Goal: Task Accomplishment & Management: Complete application form

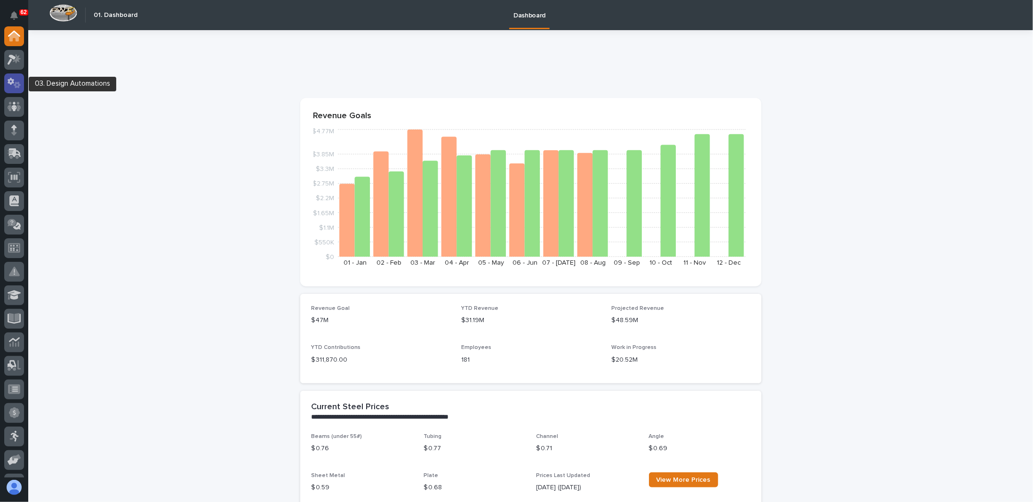
click at [16, 84] on icon at bounding box center [15, 83] width 14 height 11
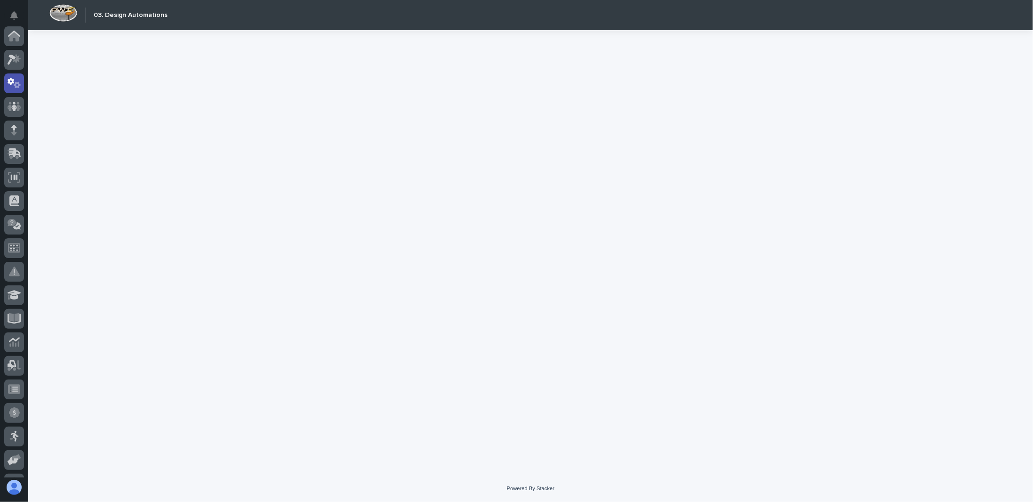
scroll to position [47, 0]
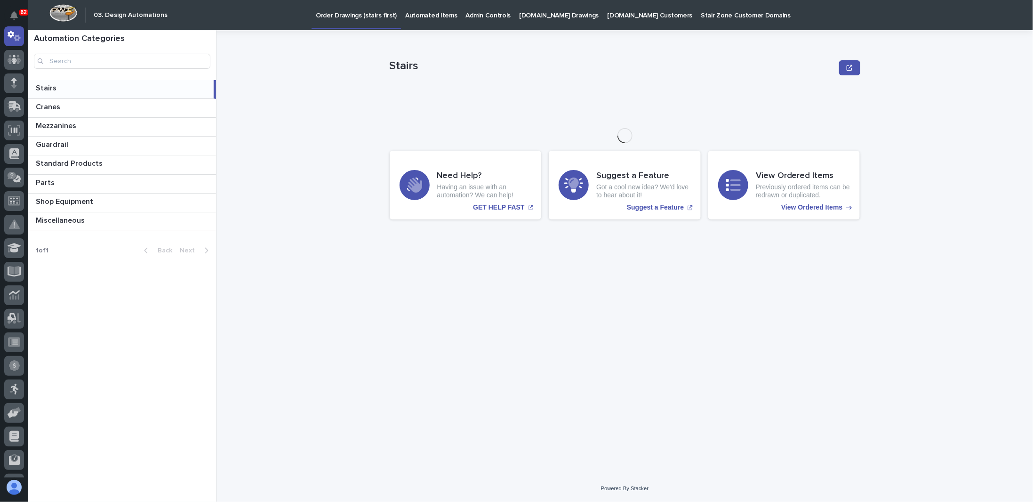
click at [529, 20] on link "StairZone.com Drawings" at bounding box center [559, 14] width 88 height 29
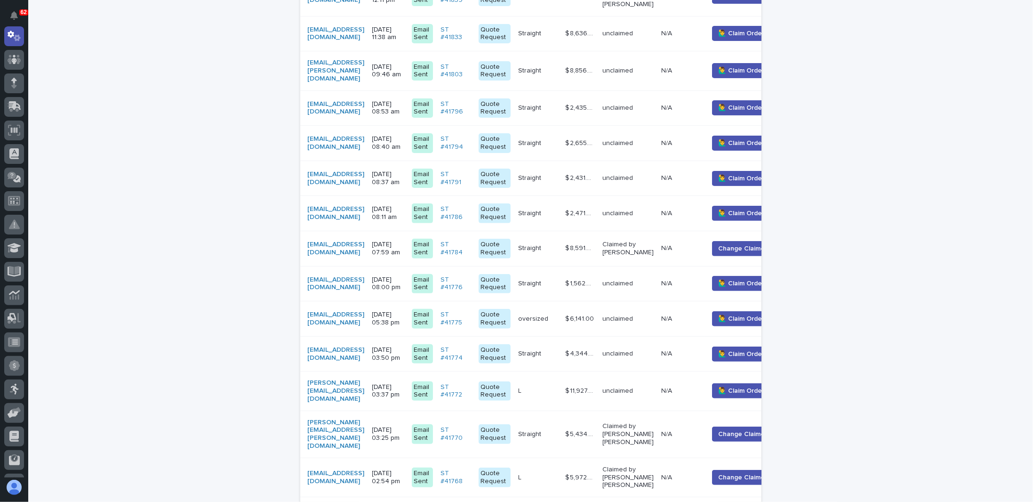
scroll to position [376, 0]
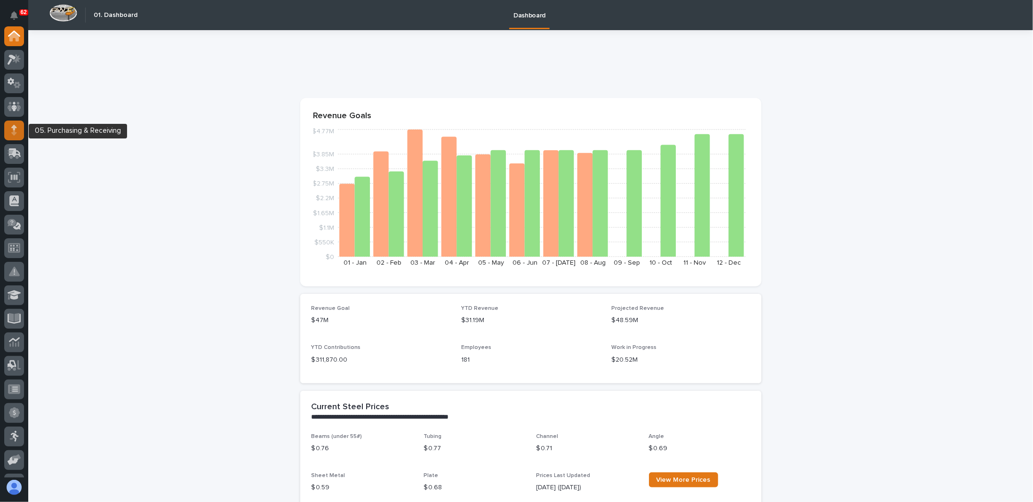
click at [16, 129] on icon at bounding box center [14, 130] width 6 height 11
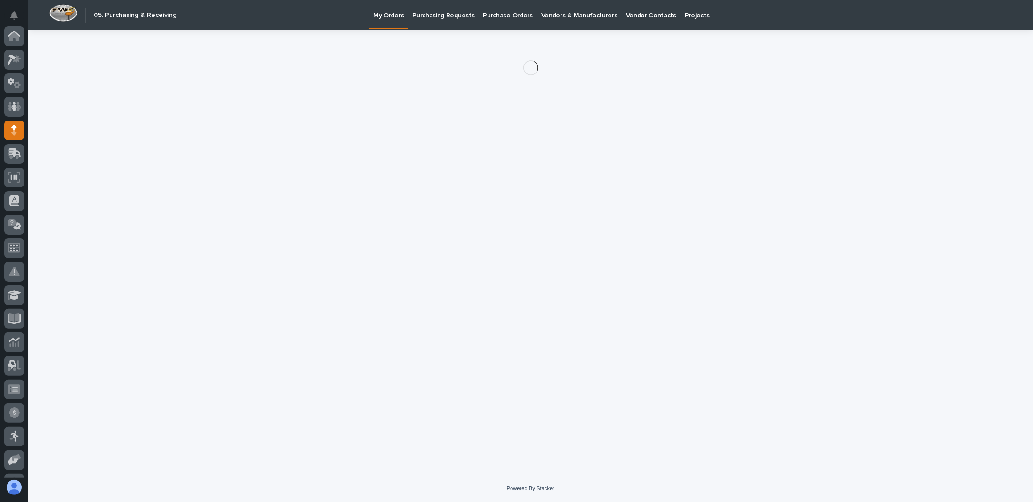
scroll to position [94, 0]
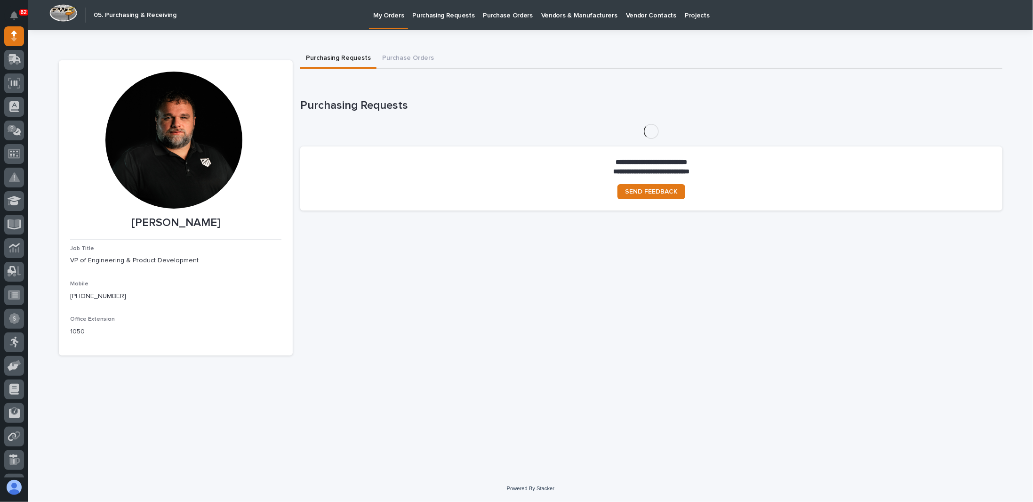
click at [443, 16] on p "Purchasing Requests" at bounding box center [443, 10] width 62 height 20
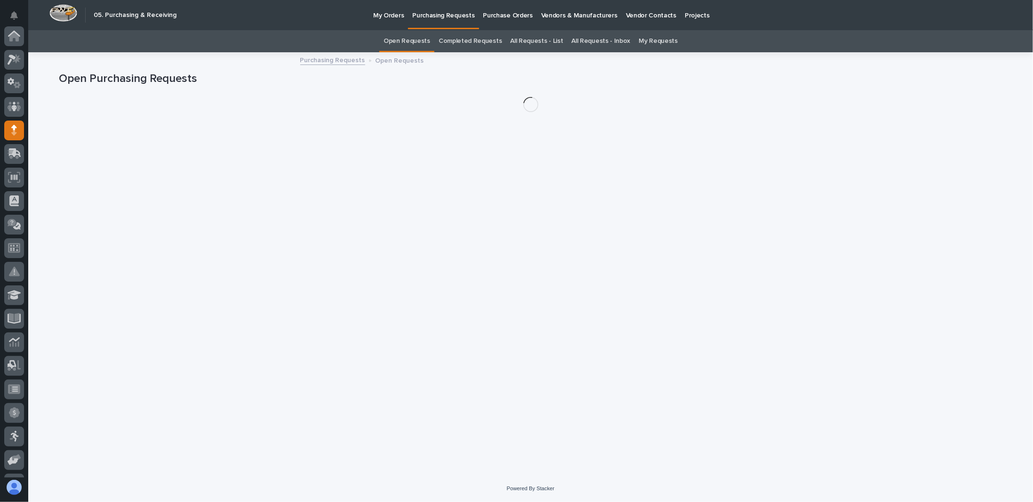
scroll to position [94, 0]
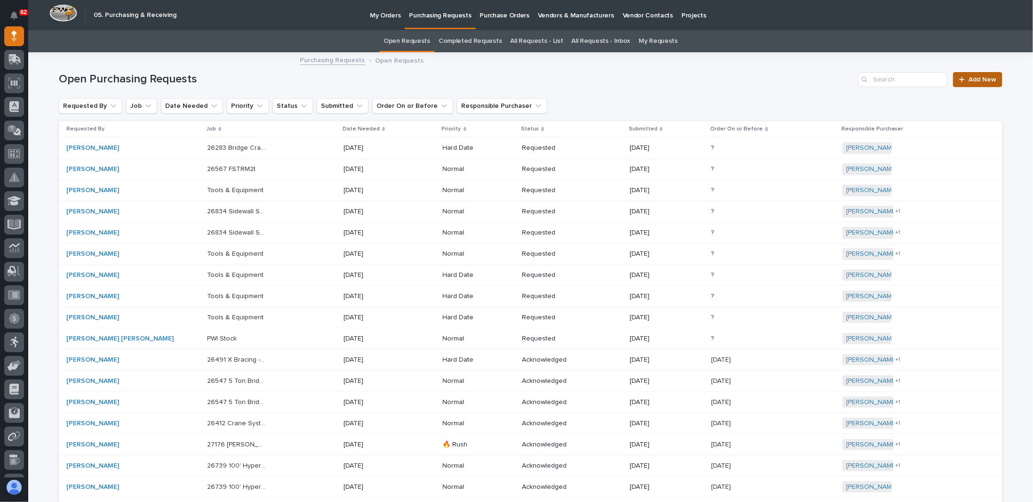
click at [975, 80] on span "Add New" at bounding box center [982, 79] width 28 height 7
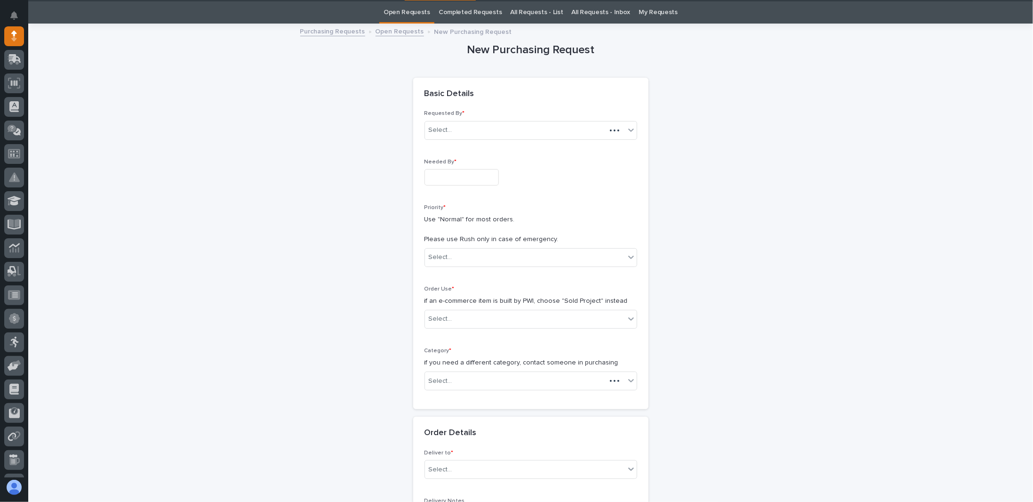
scroll to position [30, 0]
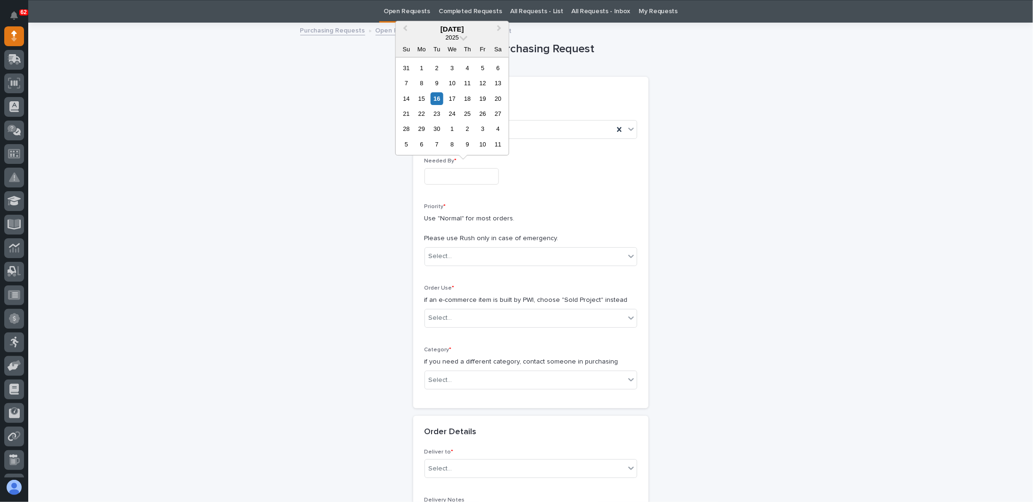
click at [468, 171] on input "text" at bounding box center [461, 176] width 74 height 16
click at [466, 99] on div "18" at bounding box center [467, 98] width 13 height 13
type input "**********"
click at [456, 252] on div "Select..." at bounding box center [525, 256] width 200 height 16
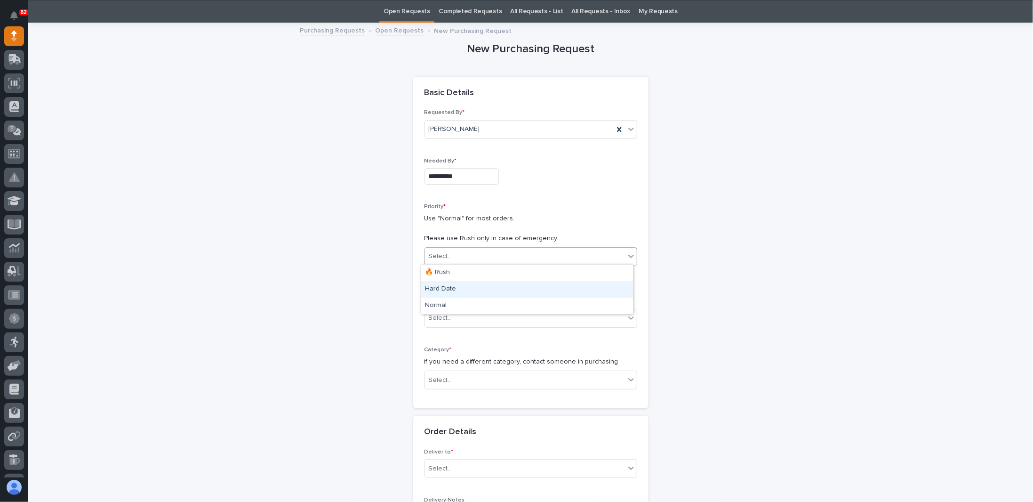
click at [446, 289] on div "Hard Date" at bounding box center [527, 289] width 212 height 16
click at [461, 260] on div at bounding box center [461, 256] width 1 height 12
click at [447, 275] on div "🔥 Rush" at bounding box center [527, 272] width 212 height 16
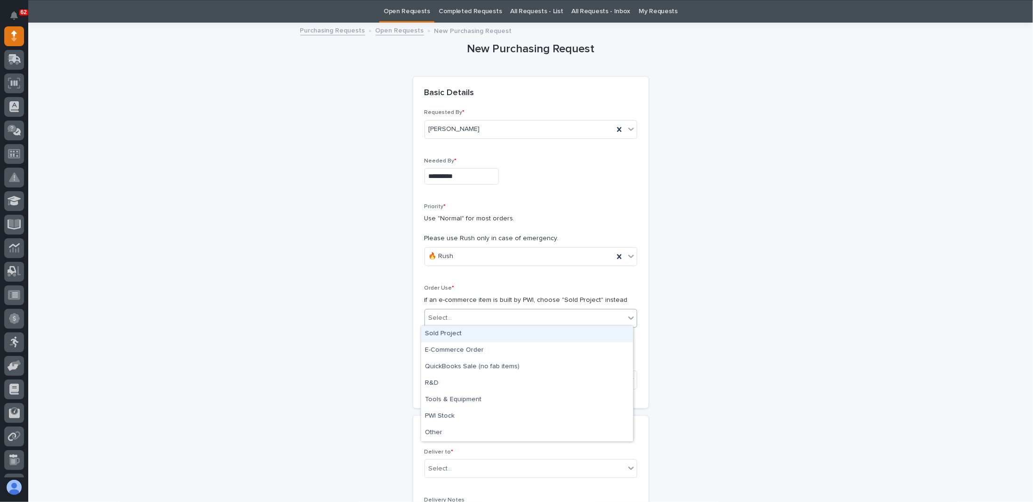
click at [442, 313] on div "Select..." at bounding box center [441, 318] width 24 height 10
click at [444, 332] on div "Sold Project" at bounding box center [527, 334] width 212 height 16
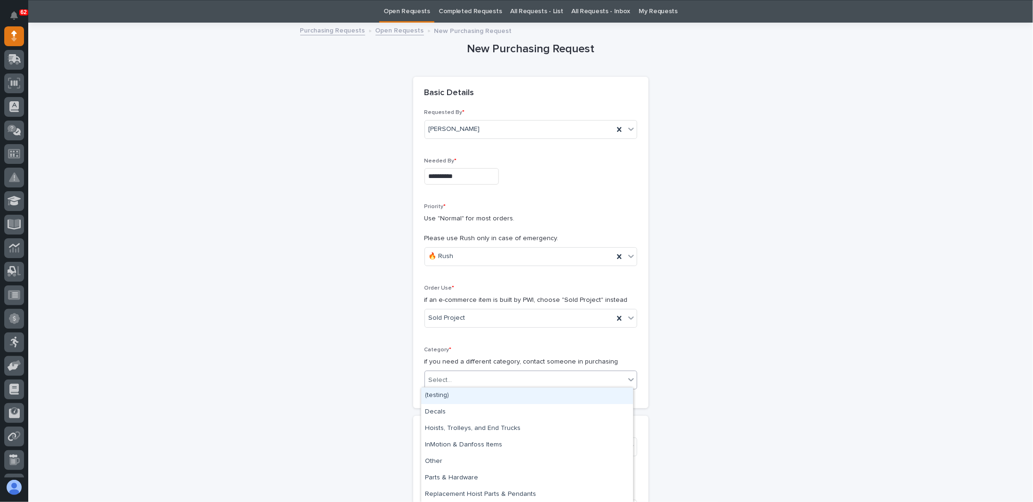
click at [453, 381] on input "text" at bounding box center [453, 380] width 1 height 8
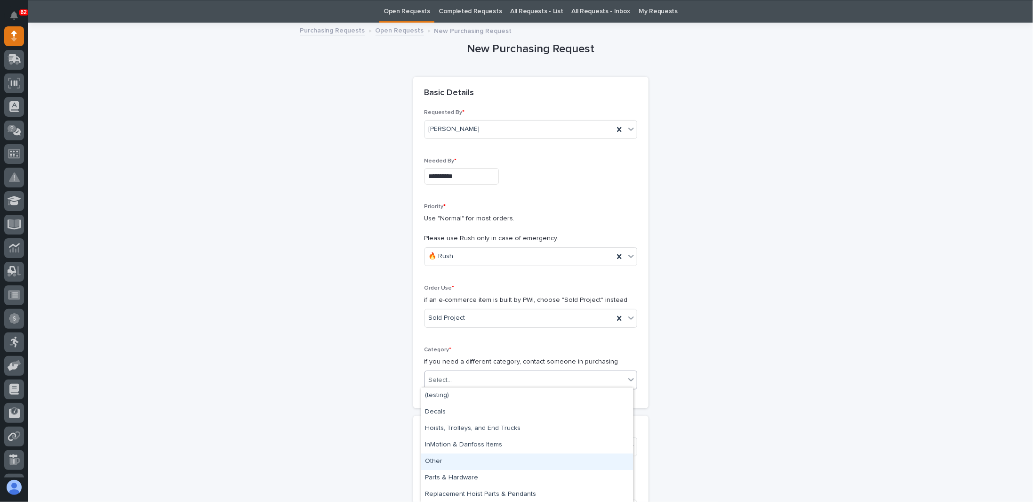
scroll to position [33, 0]
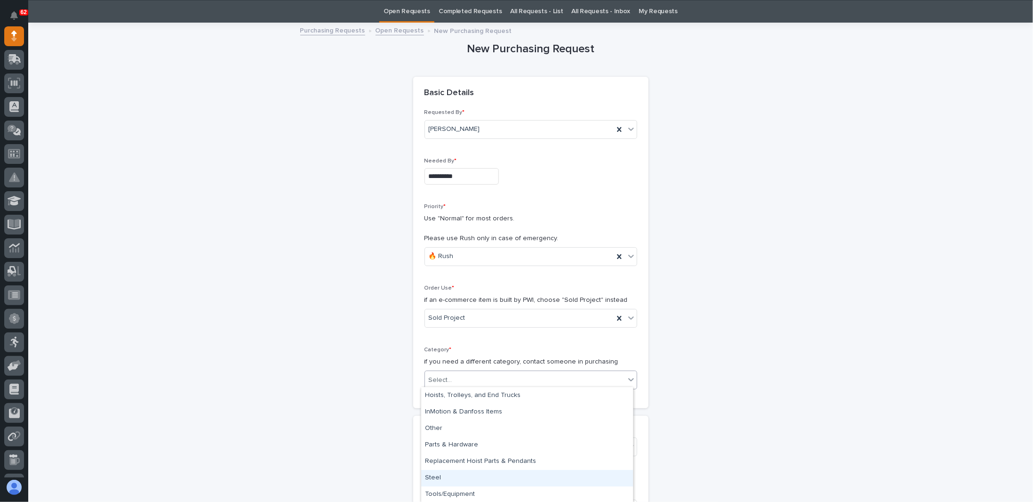
click at [438, 476] on div "Steel" at bounding box center [527, 478] width 212 height 16
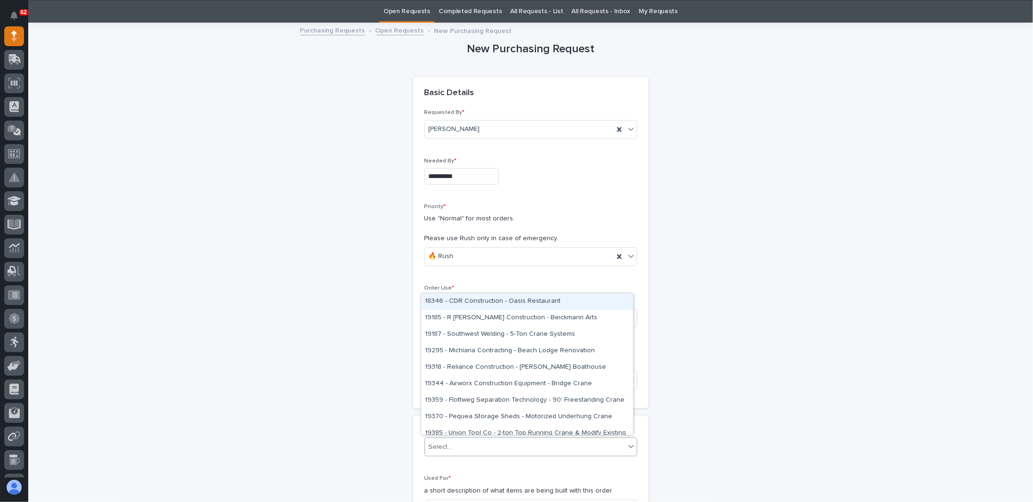
click at [448, 443] on div "Select..." at bounding box center [525, 447] width 200 height 16
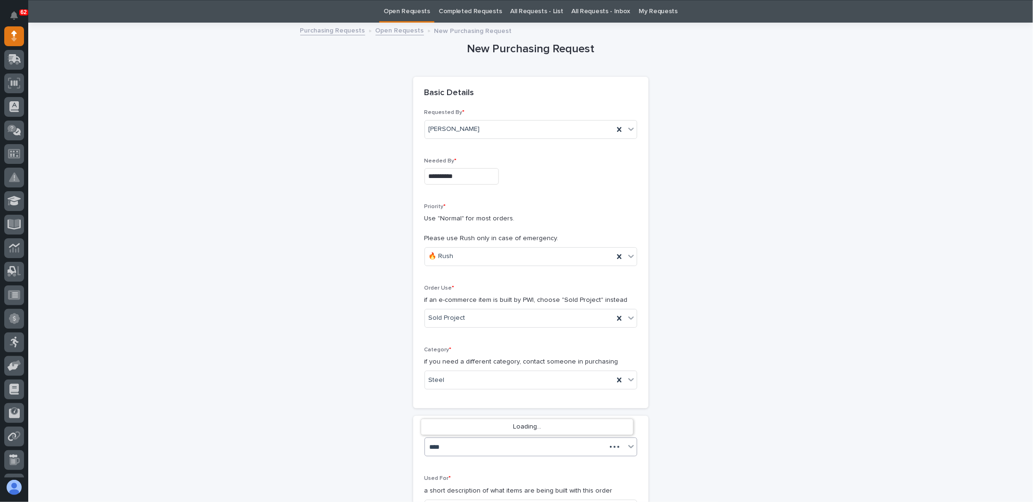
type input "*****"
click at [461, 424] on div "26459 - Grand Design RV - GDRV10 - New Roofing Project" at bounding box center [527, 426] width 212 height 16
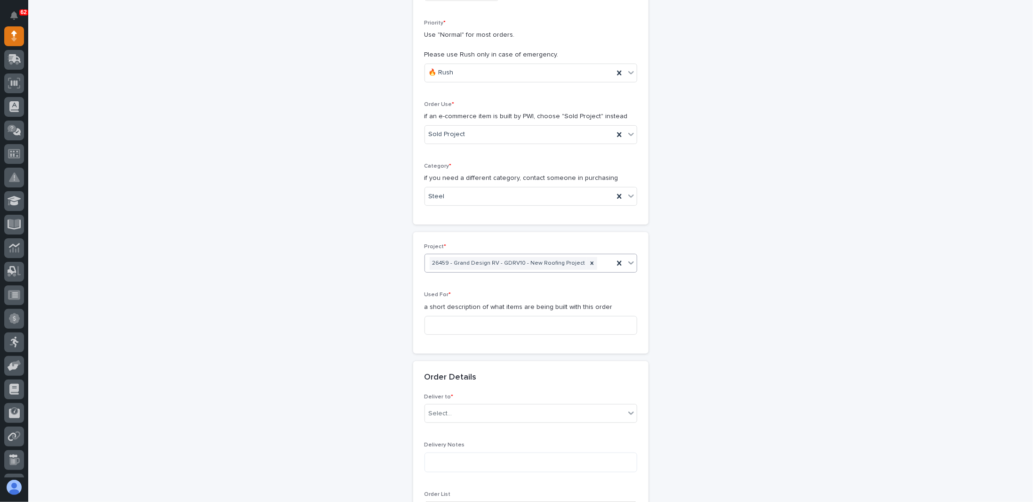
scroll to position [218, 0]
click at [462, 307] on div "Used For * a short description of what items are being built with this order" at bounding box center [530, 312] width 213 height 50
click at [461, 312] on input at bounding box center [530, 320] width 213 height 19
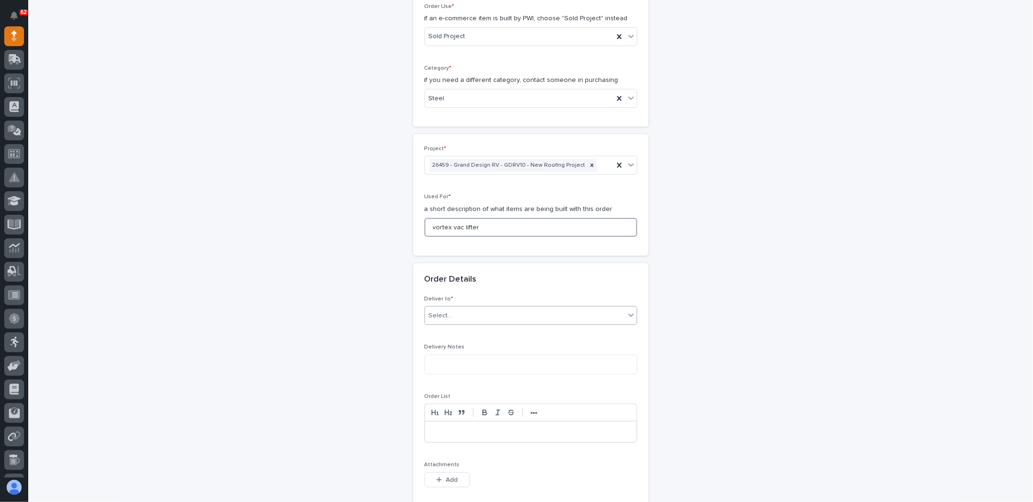
scroll to position [312, 0]
type input "vortex vac lifter"
click at [468, 314] on div "Select..." at bounding box center [525, 315] width 200 height 16
click at [447, 332] on div "PWI" at bounding box center [527, 329] width 212 height 16
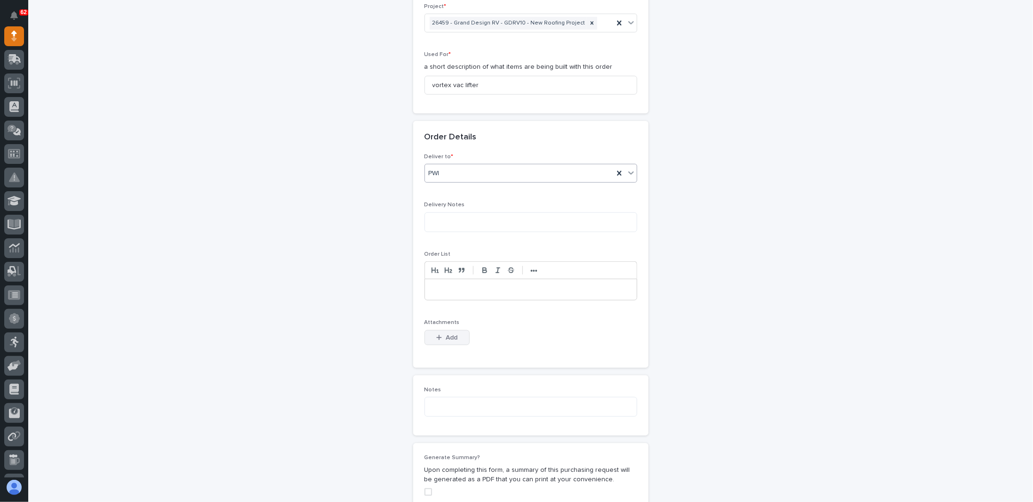
click at [440, 334] on div "button" at bounding box center [440, 337] width 9 height 7
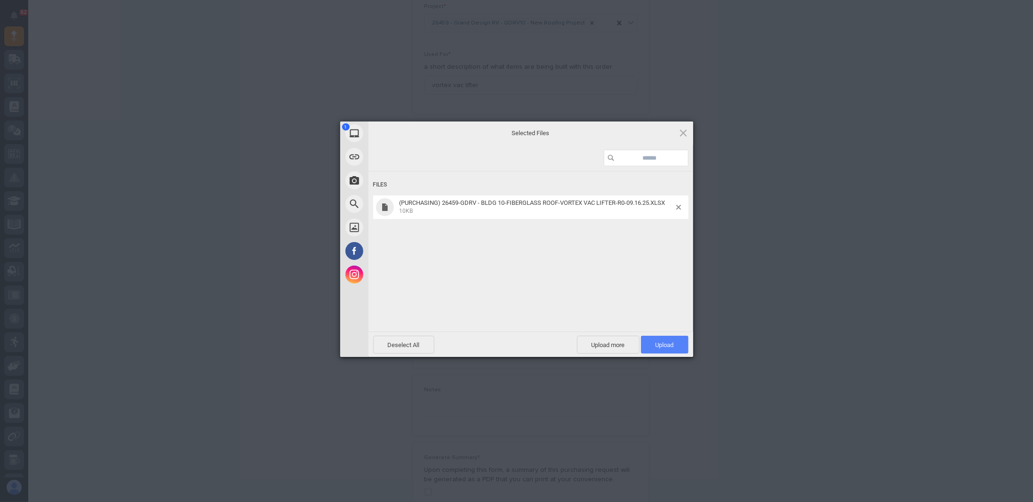
click at [671, 345] on span "Upload 1" at bounding box center [665, 344] width 18 height 7
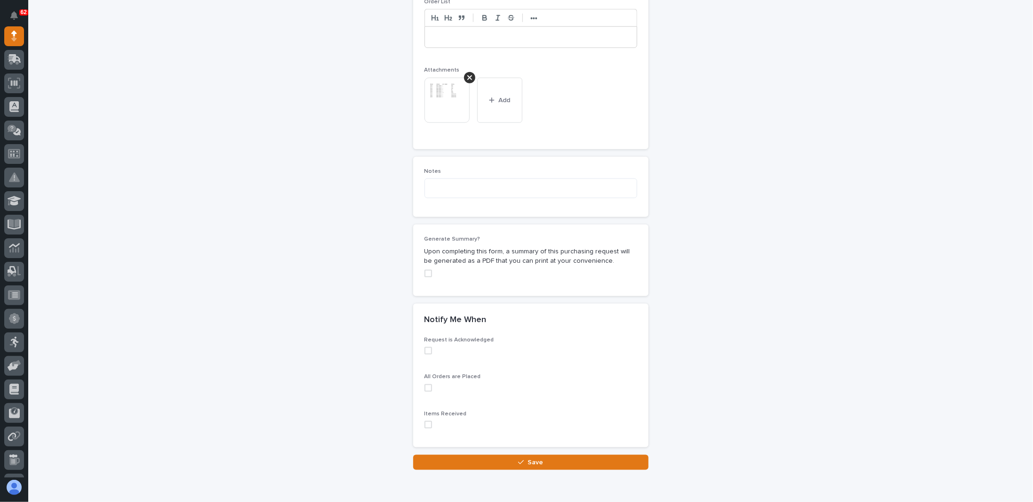
scroll to position [744, 0]
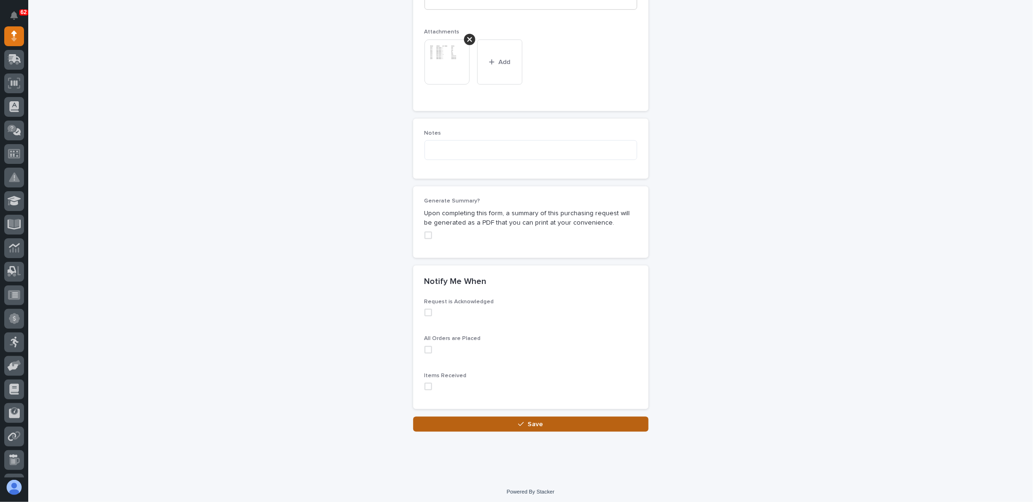
click at [538, 420] on span "Save" at bounding box center [536, 424] width 16 height 8
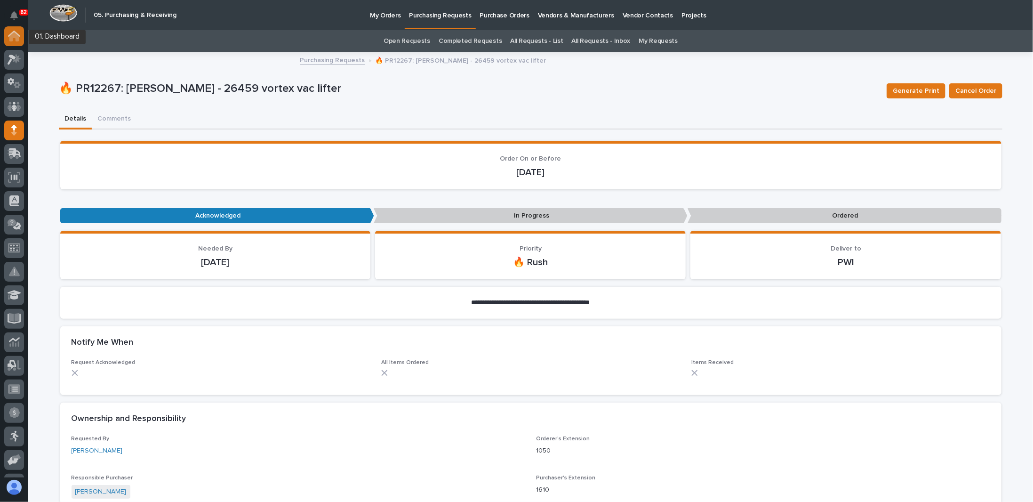
click at [14, 38] on icon at bounding box center [13, 36] width 9 height 9
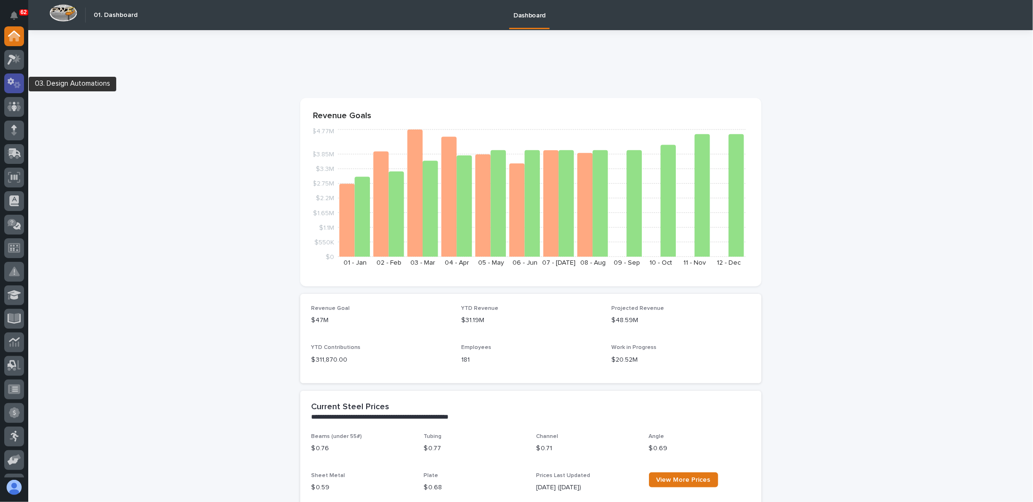
click at [18, 85] on icon at bounding box center [17, 84] width 7 height 7
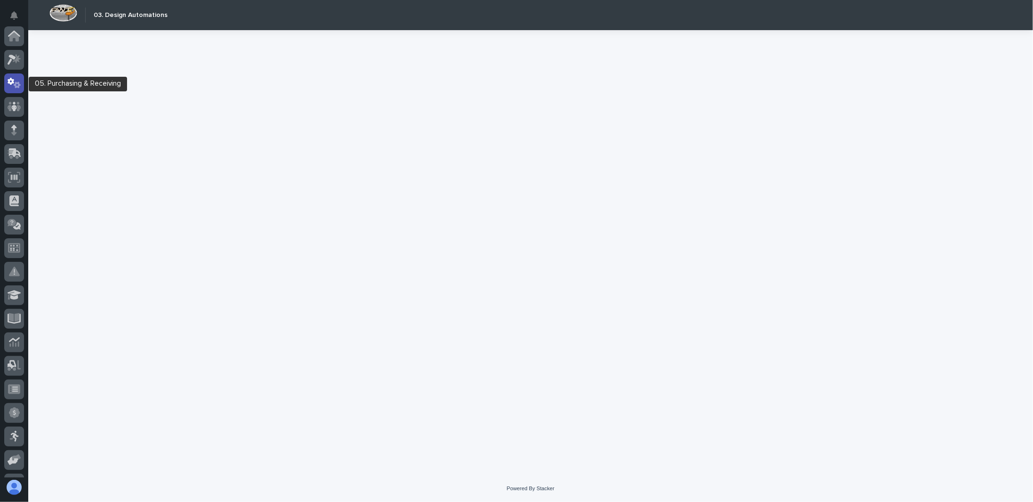
scroll to position [47, 0]
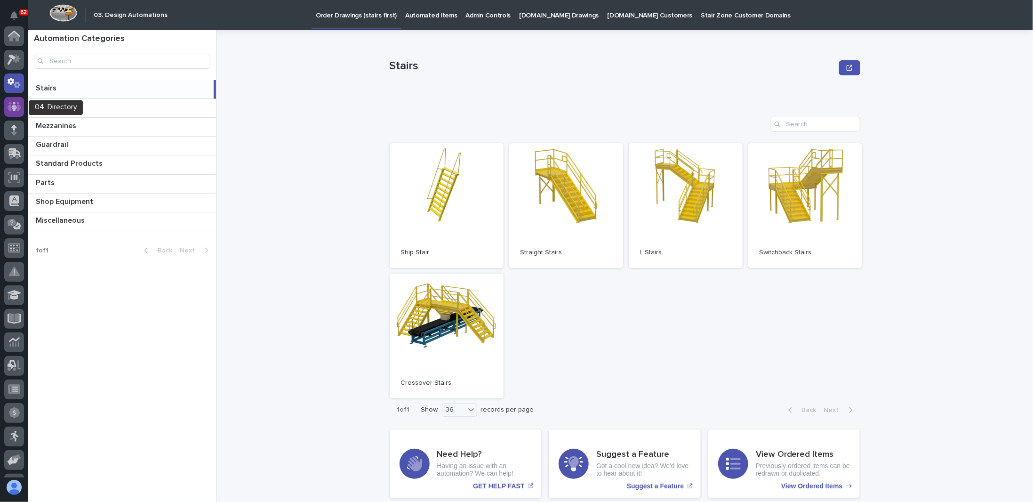
click at [14, 109] on icon at bounding box center [14, 106] width 6 height 9
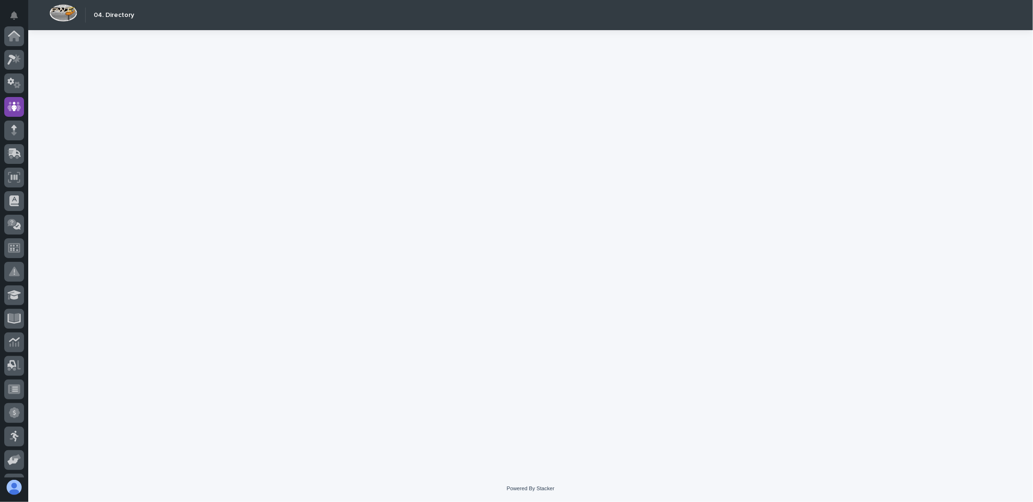
scroll to position [71, 0]
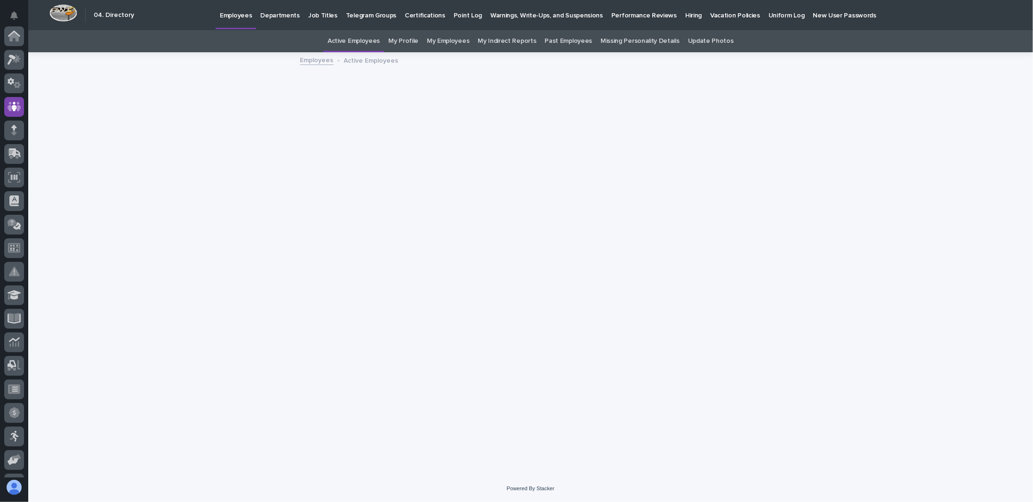
scroll to position [71, 0]
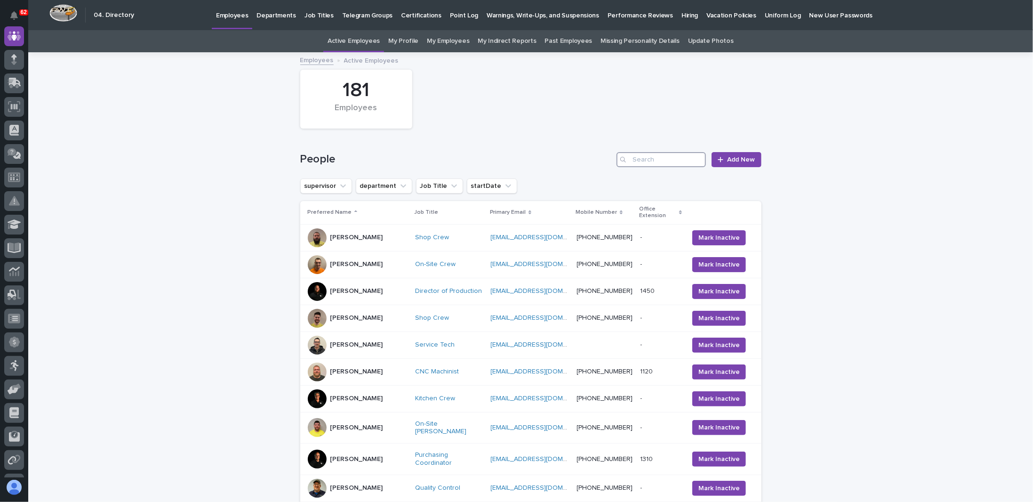
click at [639, 158] on input "Search" at bounding box center [660, 159] width 89 height 15
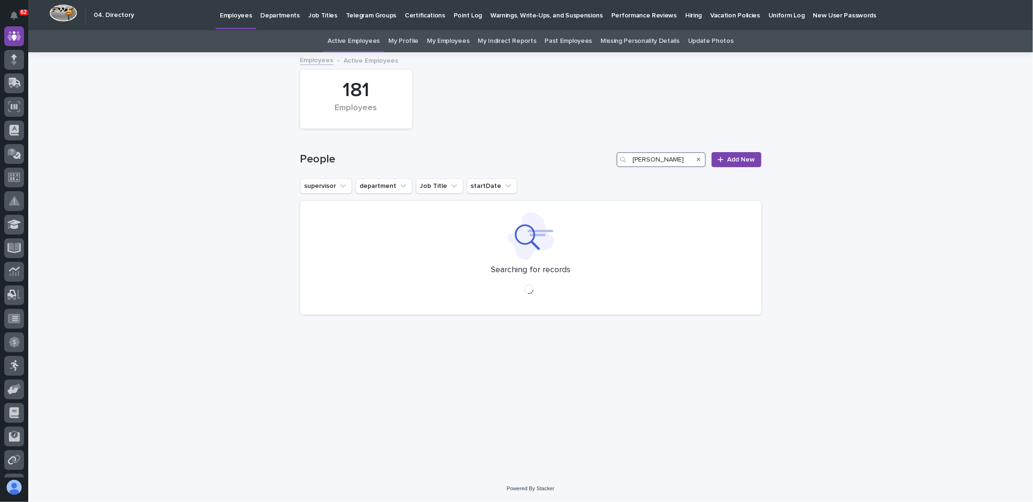
type input "cole"
